Goal: Information Seeking & Learning: Learn about a topic

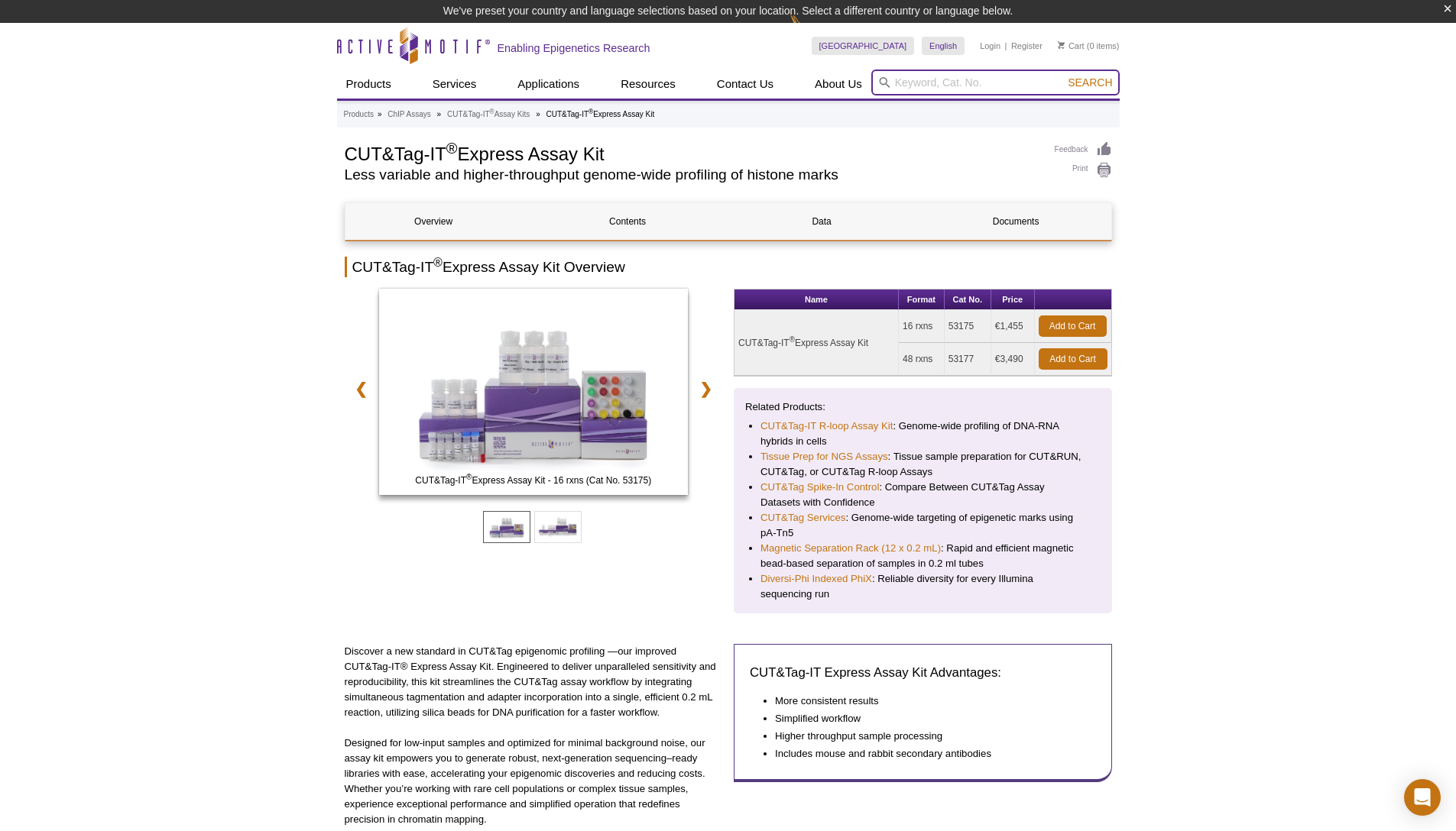
click at [1001, 87] on input "search" at bounding box center [995, 82] width 248 height 26
type input "p300"
click at [1063, 76] on button "Search" at bounding box center [1090, 82] width 53 height 14
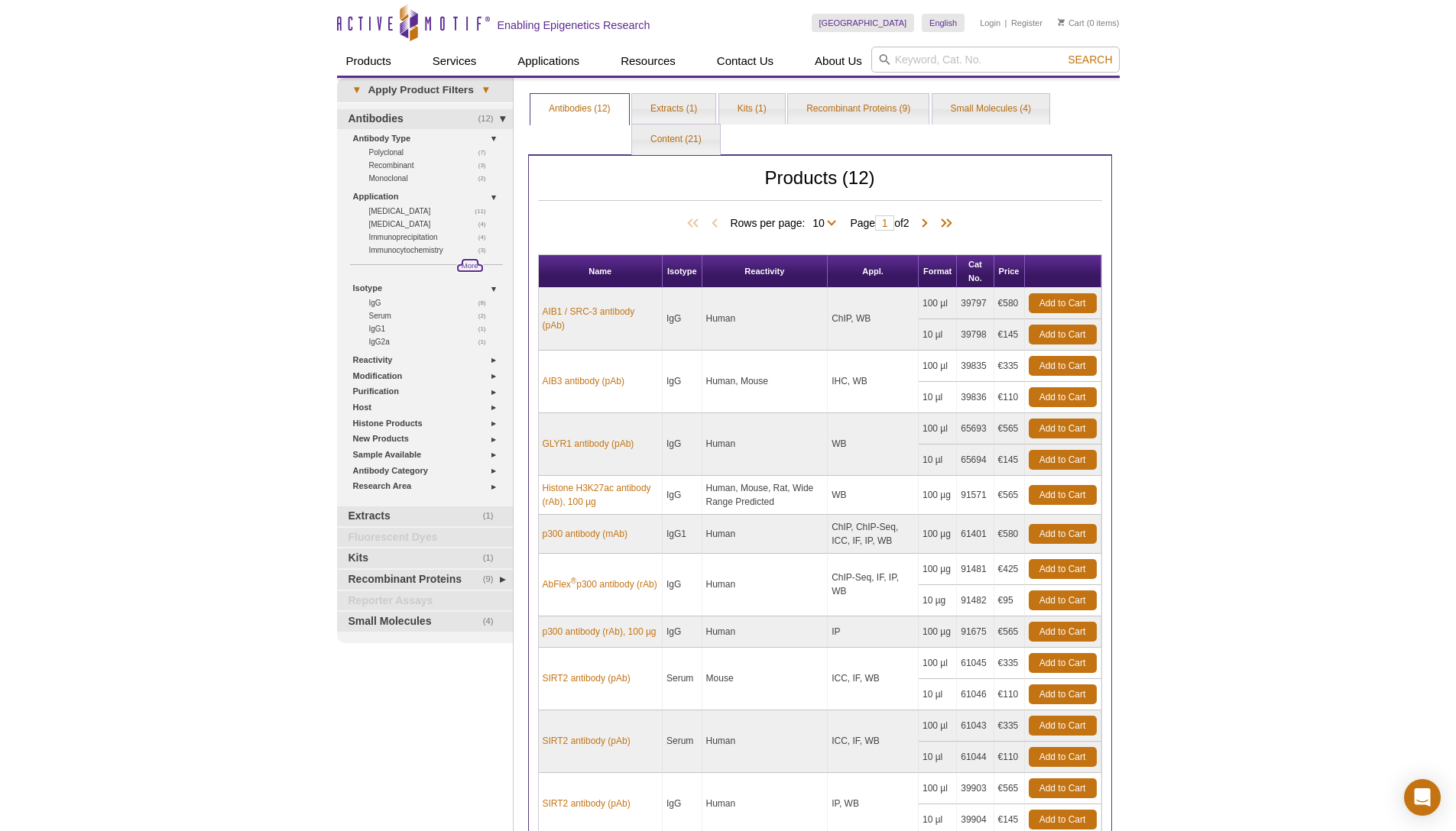
click at [465, 265] on span "More" at bounding box center [470, 265] width 17 height 13
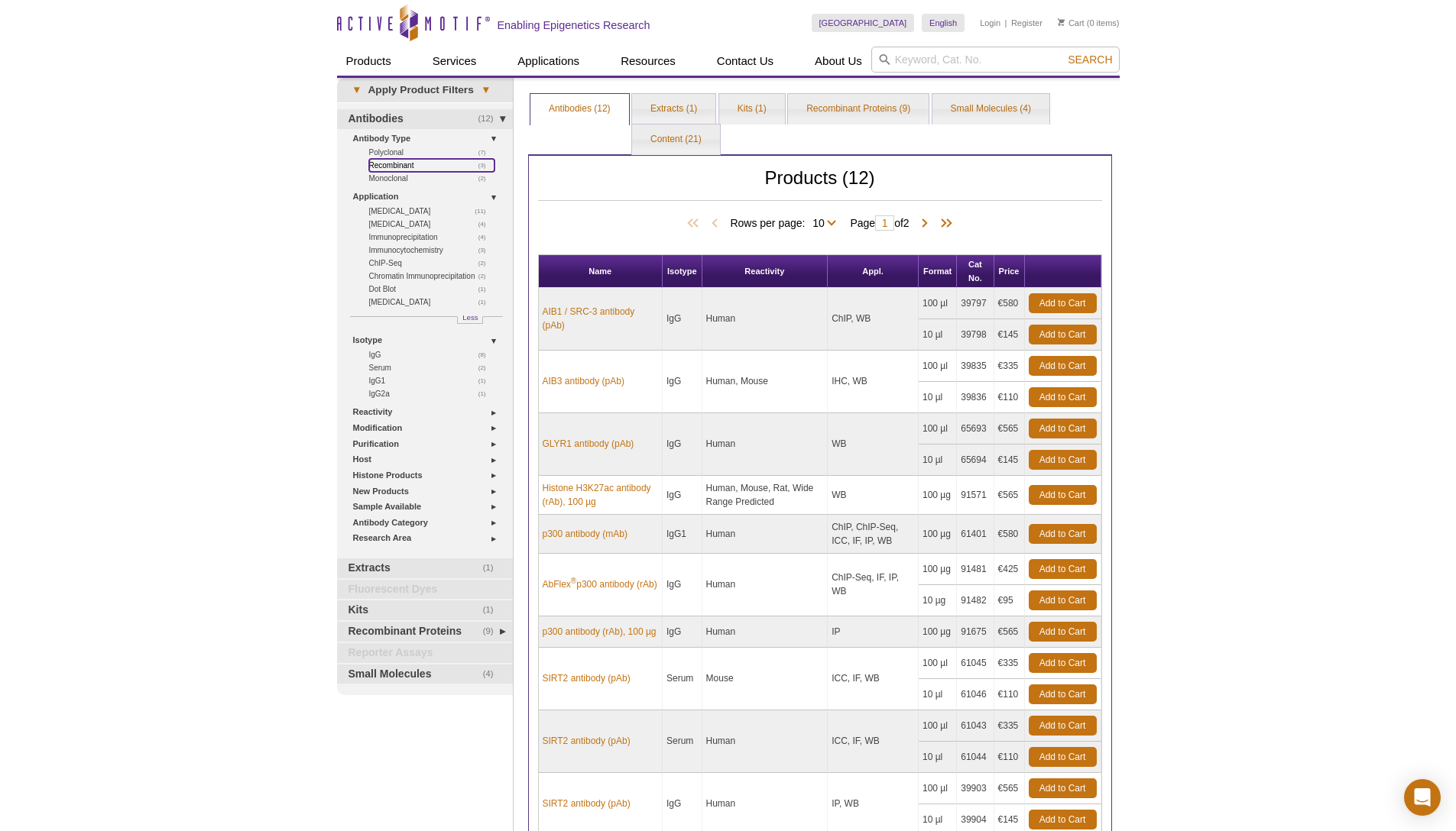
click at [391, 163] on link "(3) Recombinant" at bounding box center [431, 165] width 125 height 13
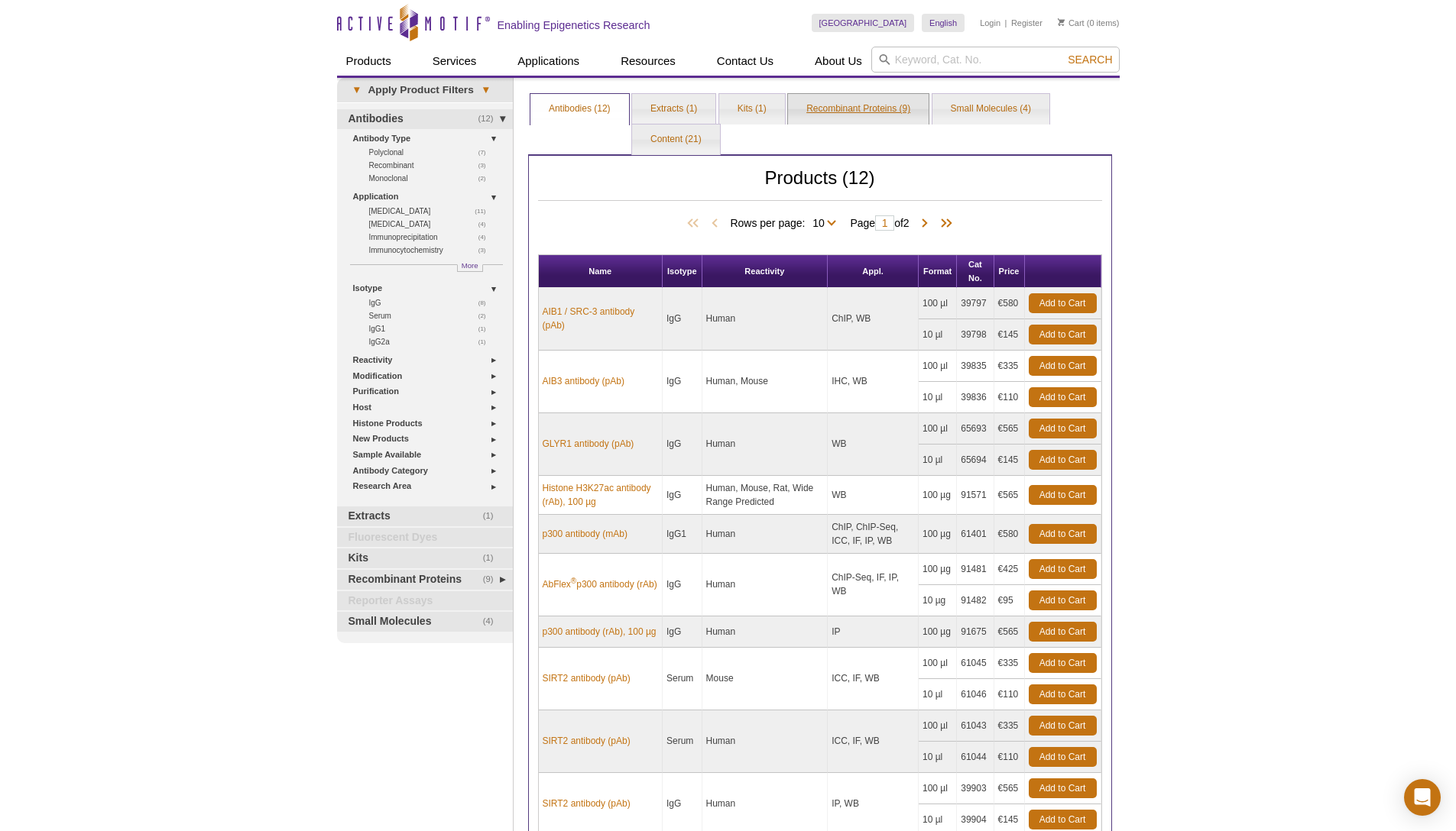
click at [857, 110] on link "Recombinant Proteins (9)" at bounding box center [859, 109] width 141 height 31
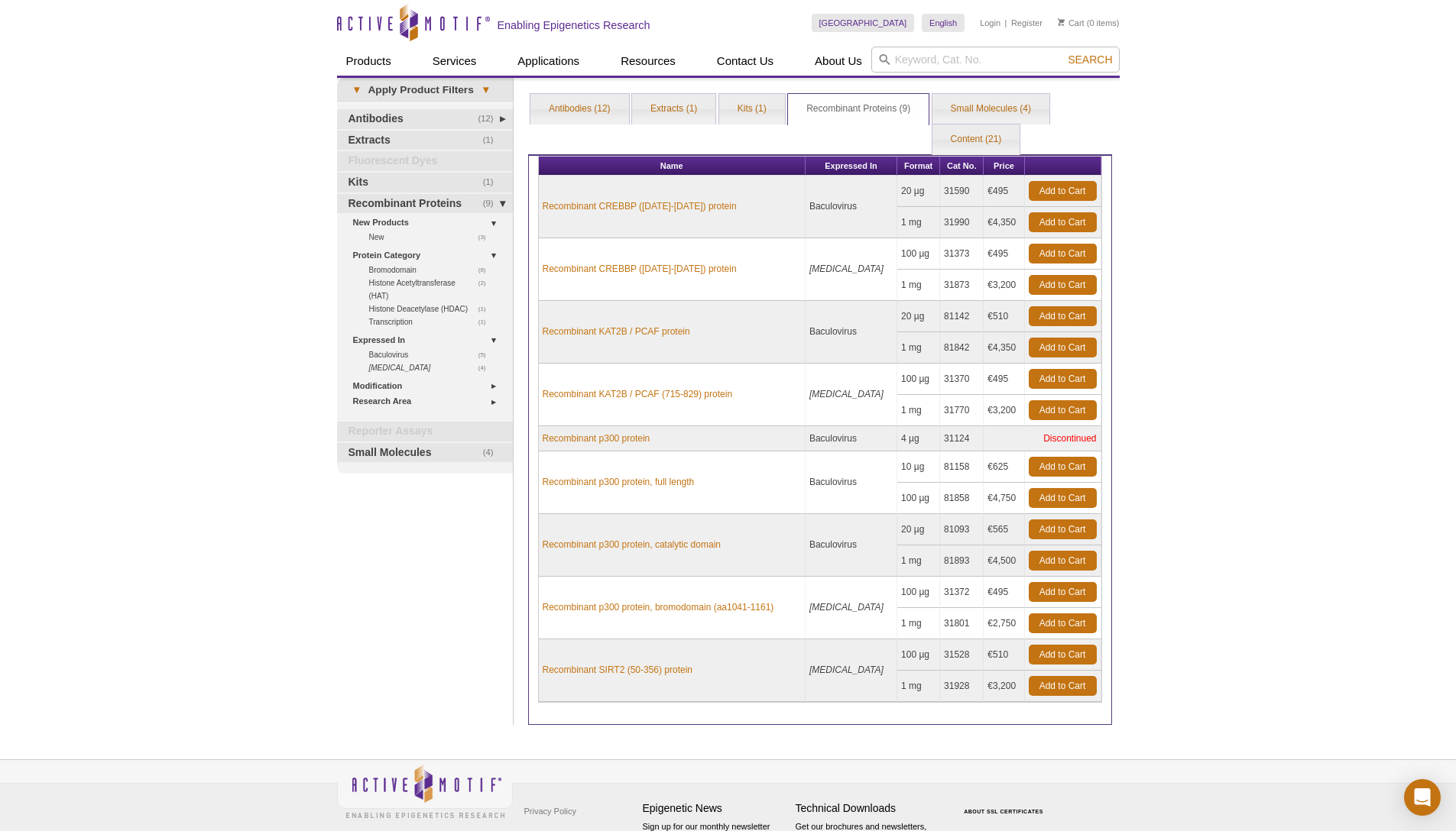
click at [1213, 424] on div "Active Motif Logo Enabling Epigenetics Research 0 Search Skip to content Active…" at bounding box center [728, 446] width 1456 height 893
click at [1276, 223] on div "Active Motif Logo Enabling Epigenetics Research 0 Search Skip to content Active…" at bounding box center [728, 446] width 1456 height 893
click at [993, 108] on link "Small Molecules (4)" at bounding box center [991, 109] width 117 height 31
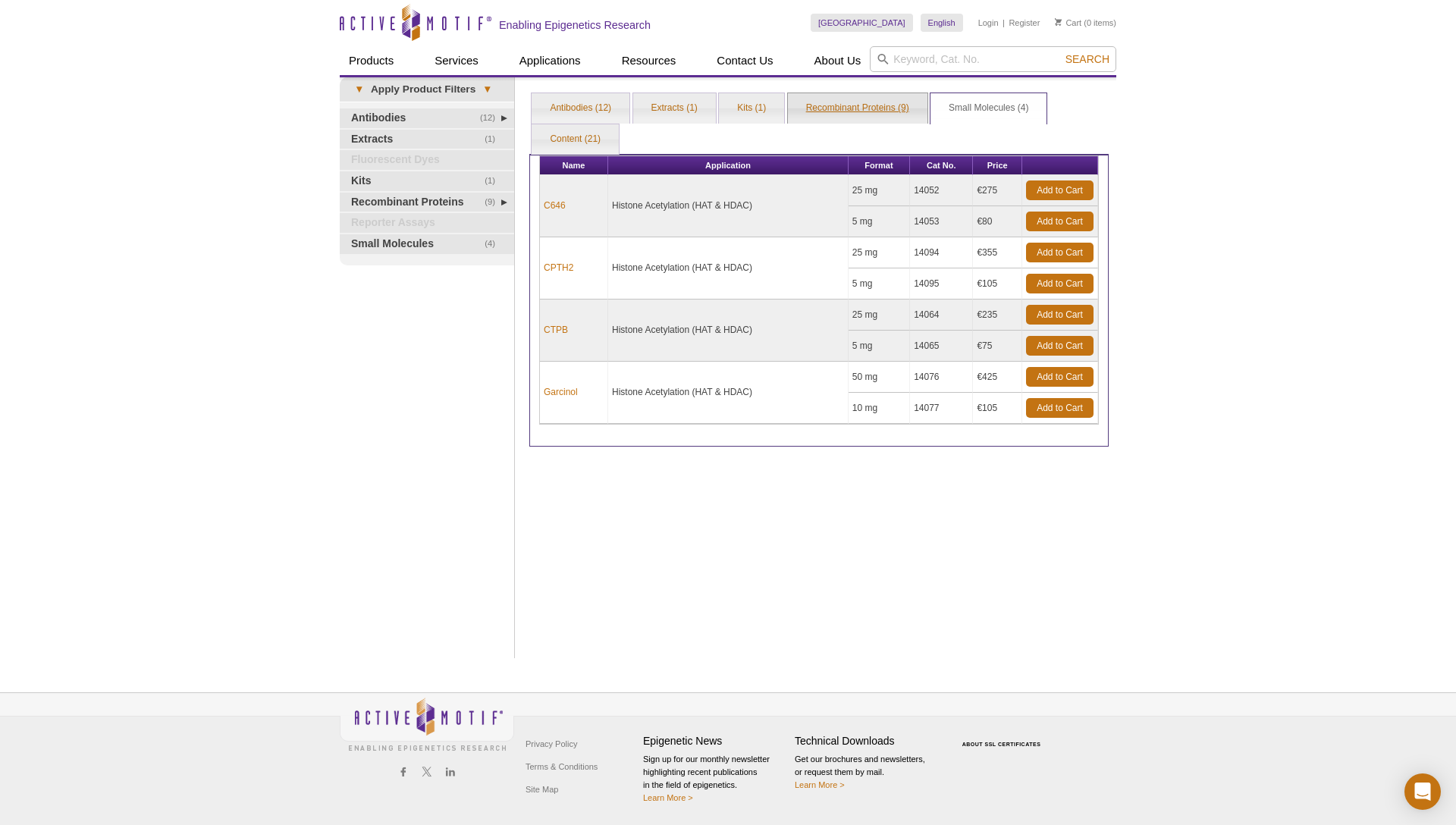
click at [814, 113] on link "Recombinant Proteins (9)" at bounding box center [858, 108] width 140 height 31
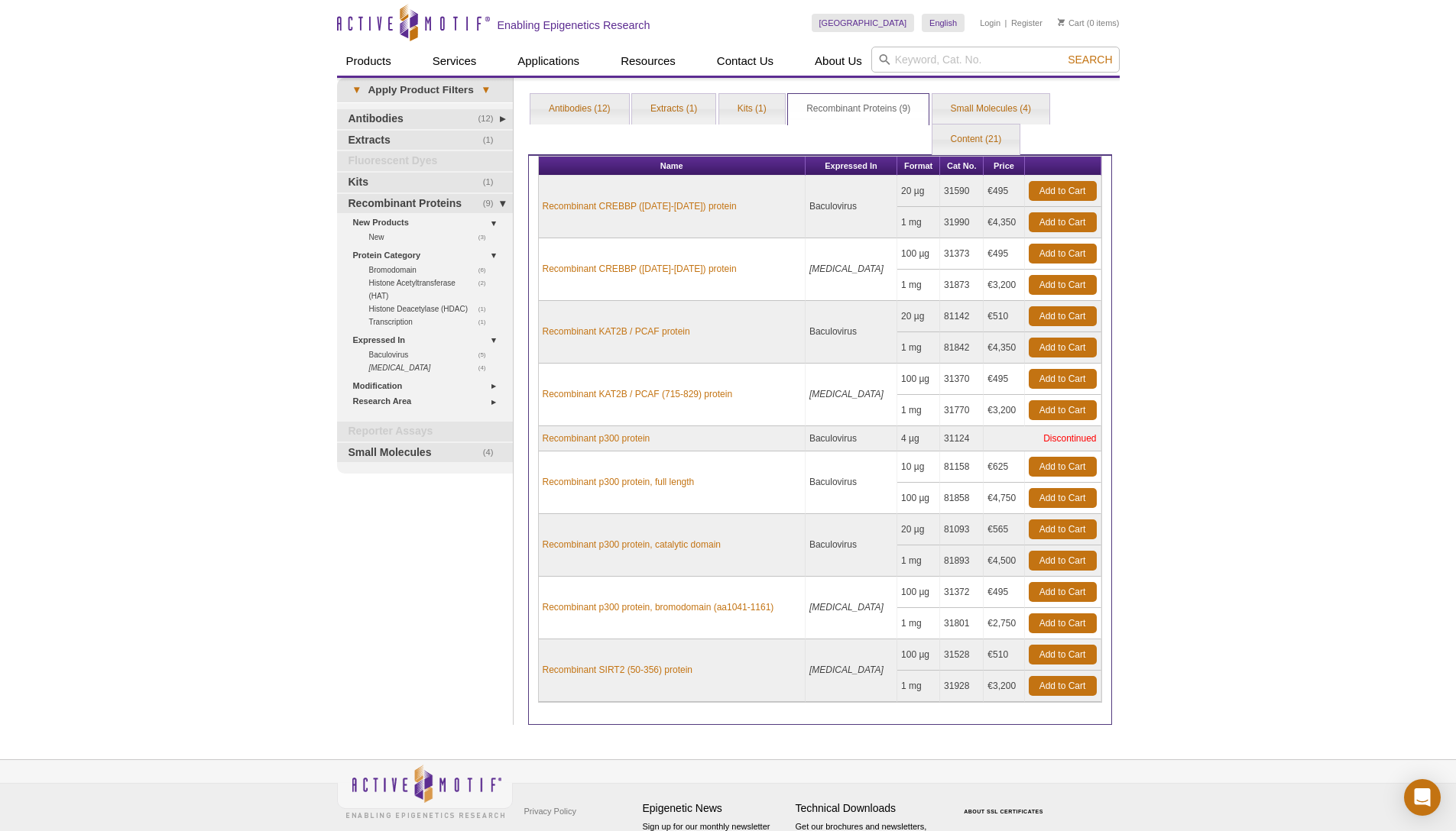
click at [1308, 540] on div "Active Motif Logo Enabling Epigenetics Research 0 Search Skip to content Active…" at bounding box center [728, 446] width 1456 height 893
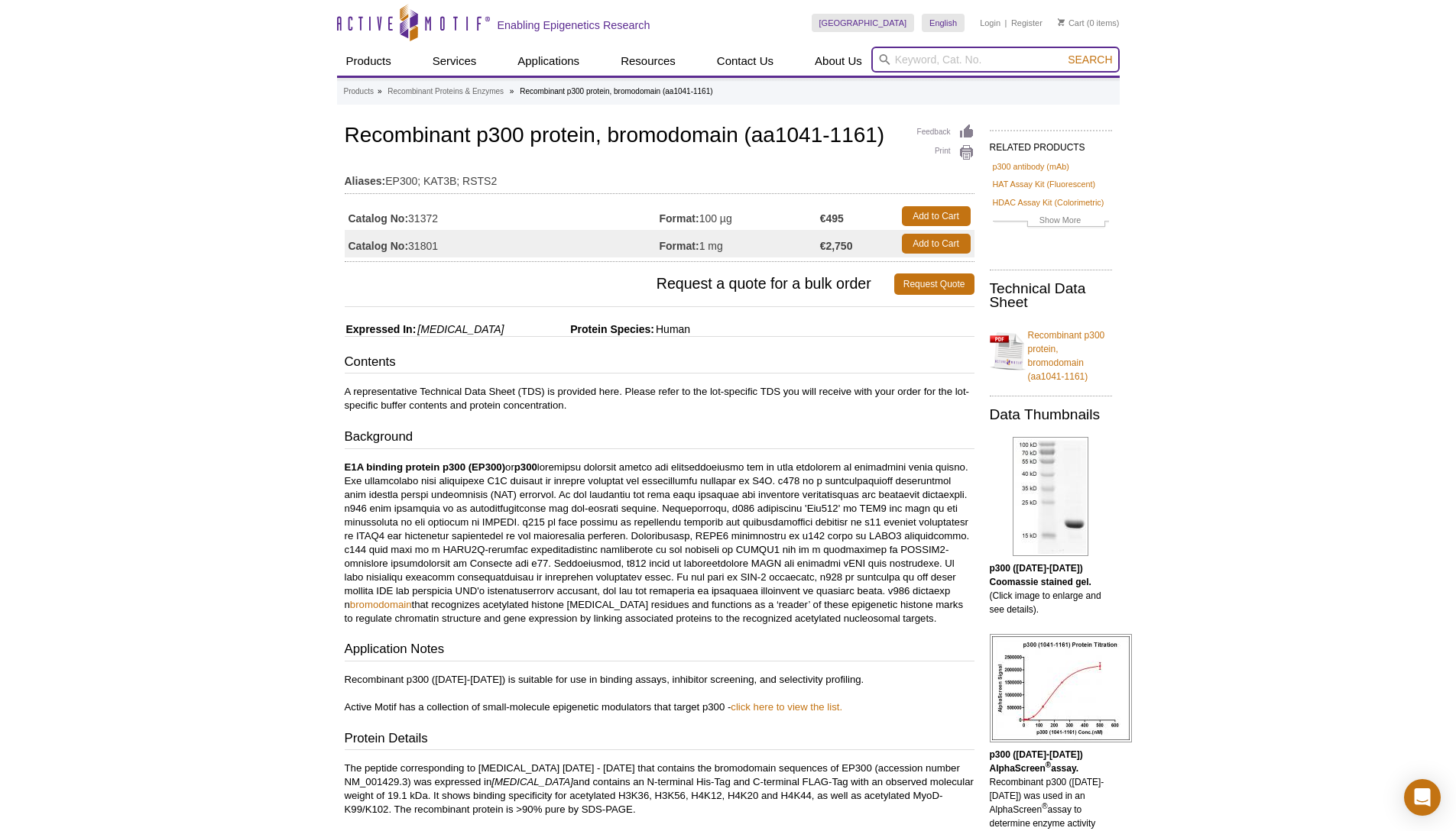
click at [948, 58] on input "search" at bounding box center [995, 59] width 248 height 26
type input "kix"
click at [1063, 52] on button "Search" at bounding box center [1090, 59] width 53 height 14
